Goal: Task Accomplishment & Management: Manage account settings

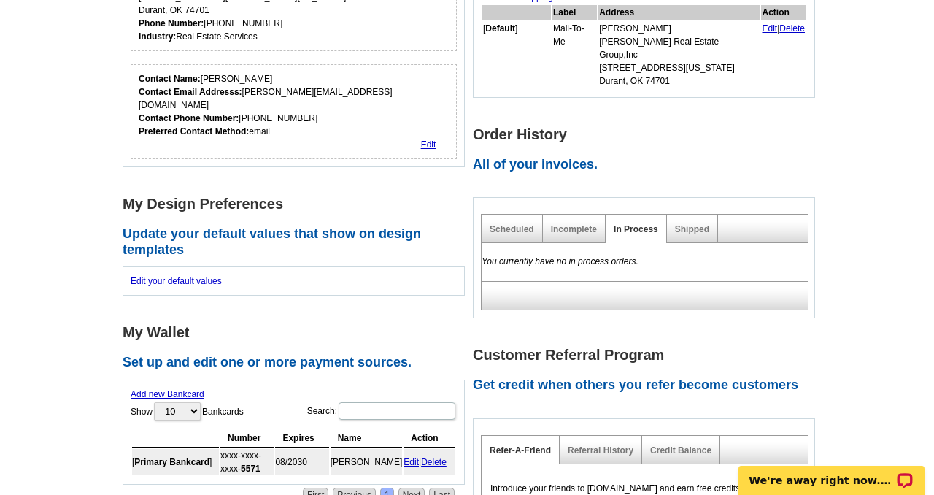
scroll to position [431, 0]
click at [698, 223] on link "Shipped" at bounding box center [692, 228] width 34 height 10
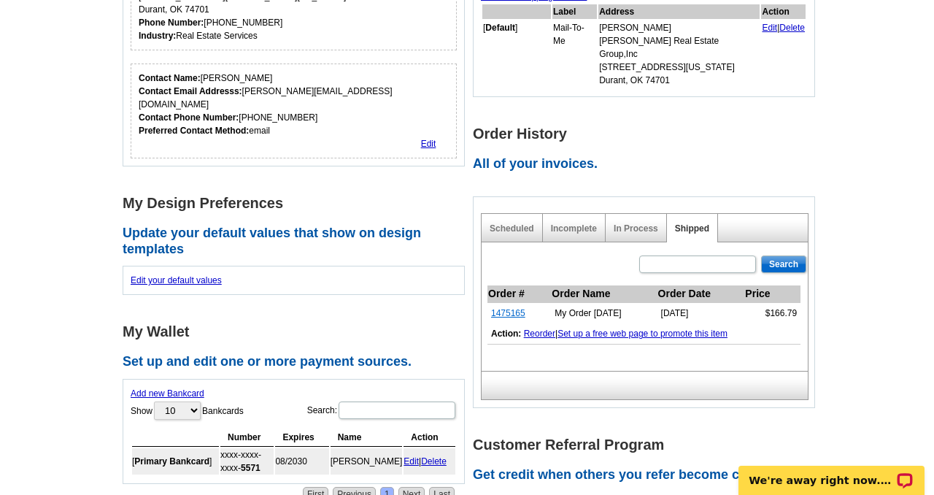
click at [503, 308] on link "1475165" at bounding box center [508, 313] width 34 height 10
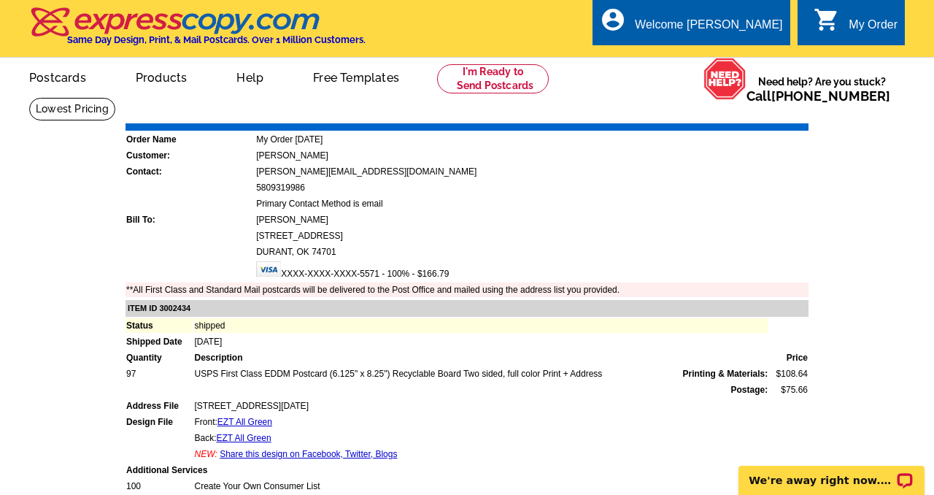
click at [672, 111] on link "Download Invoice" at bounding box center [680, 113] width 104 height 12
click at [748, 85] on link "Logout" at bounding box center [759, 82] width 37 height 13
